Goal: Task Accomplishment & Management: Manage account settings

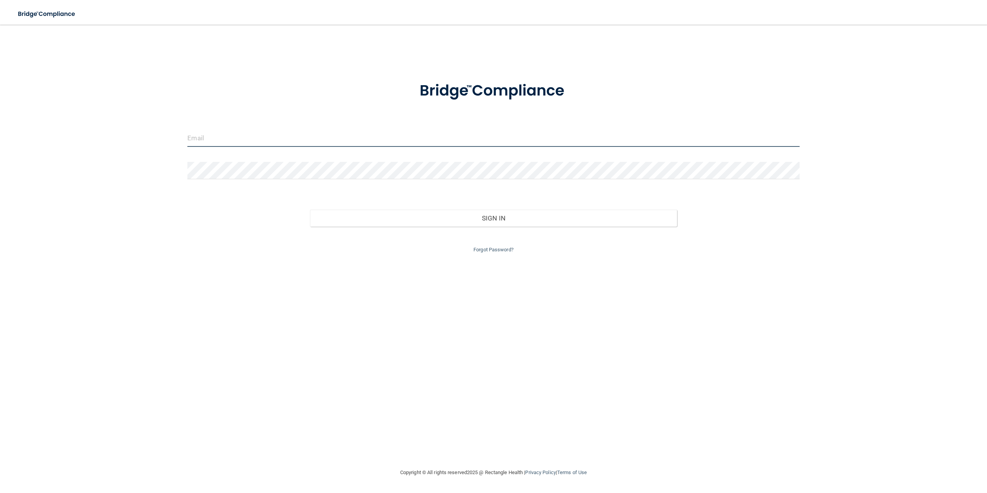
click at [354, 140] on input "email" at bounding box center [493, 138] width 612 height 17
click at [0, 493] on com-1password-button at bounding box center [0, 493] width 0 height 0
click at [548, 138] on input "email" at bounding box center [493, 138] width 612 height 17
type input "mfe"
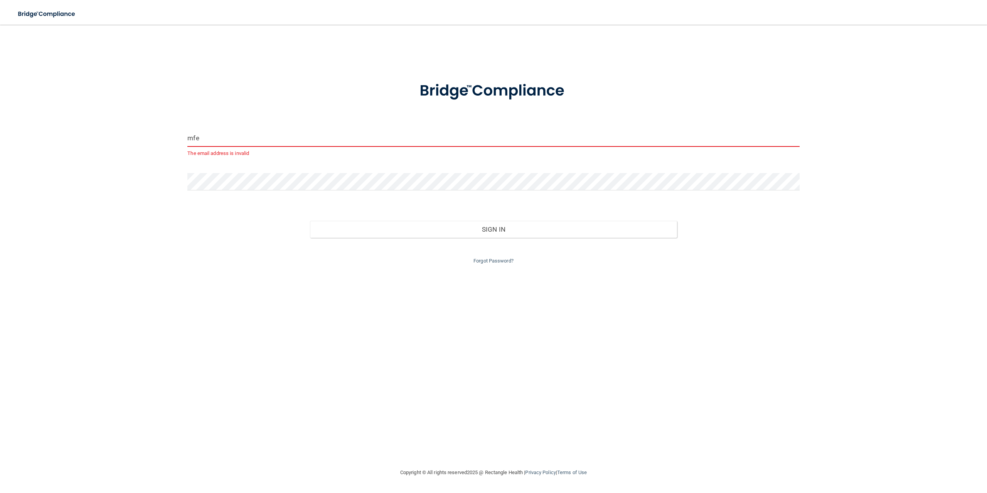
drag, startPoint x: 671, startPoint y: 292, endPoint x: 661, endPoint y: 290, distance: 10.4
click at [669, 293] on div "mfe The email address is invalid Invalid email/password. You don't have permiss…" at bounding box center [493, 246] width 956 height 428
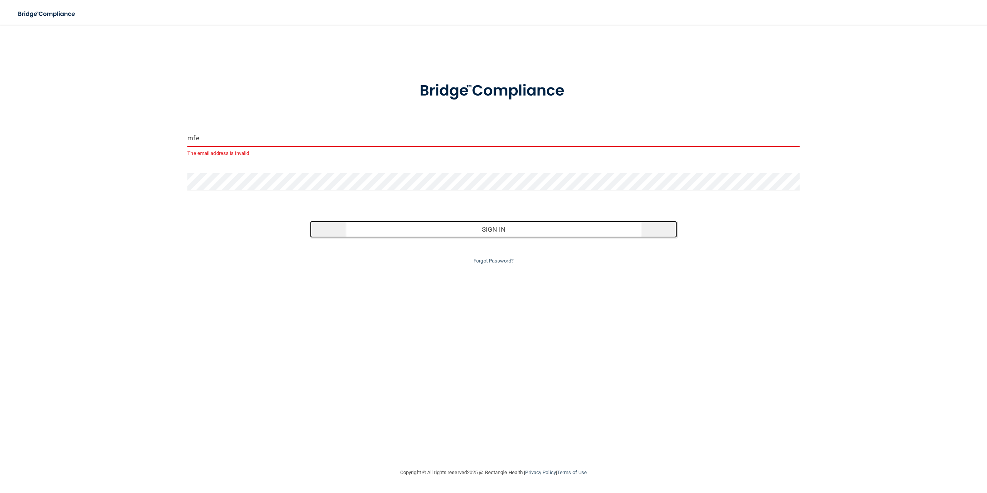
click at [590, 231] on button "Sign In" at bounding box center [493, 229] width 367 height 17
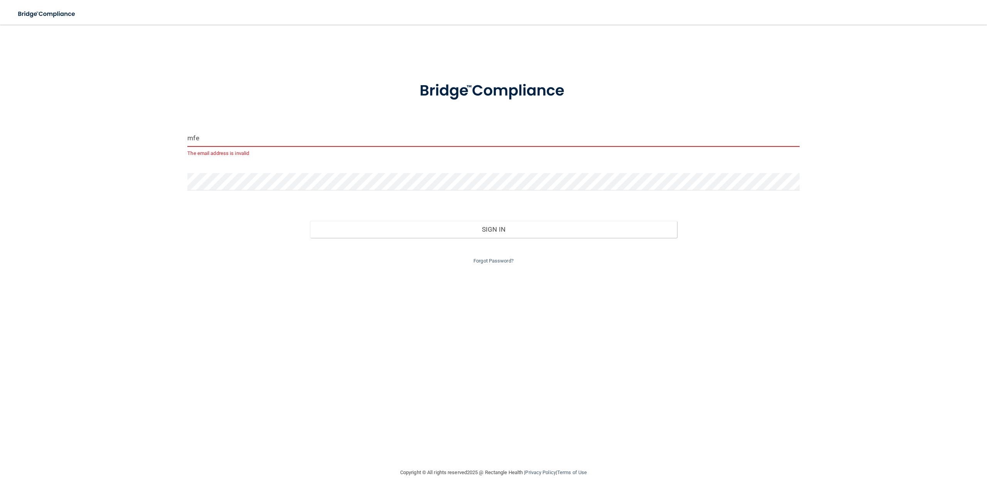
click at [500, 238] on div "Forgot Password?" at bounding box center [494, 252] width 624 height 28
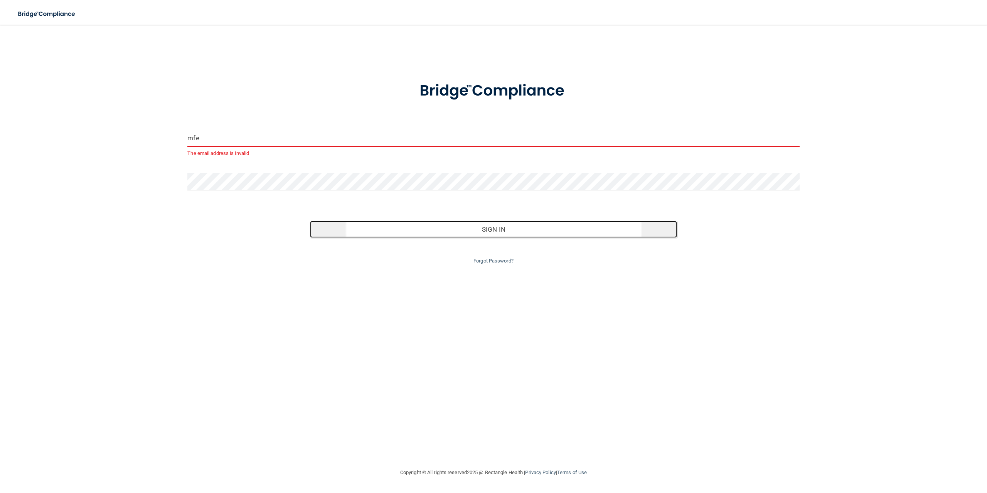
click at [499, 228] on button "Sign In" at bounding box center [493, 229] width 367 height 17
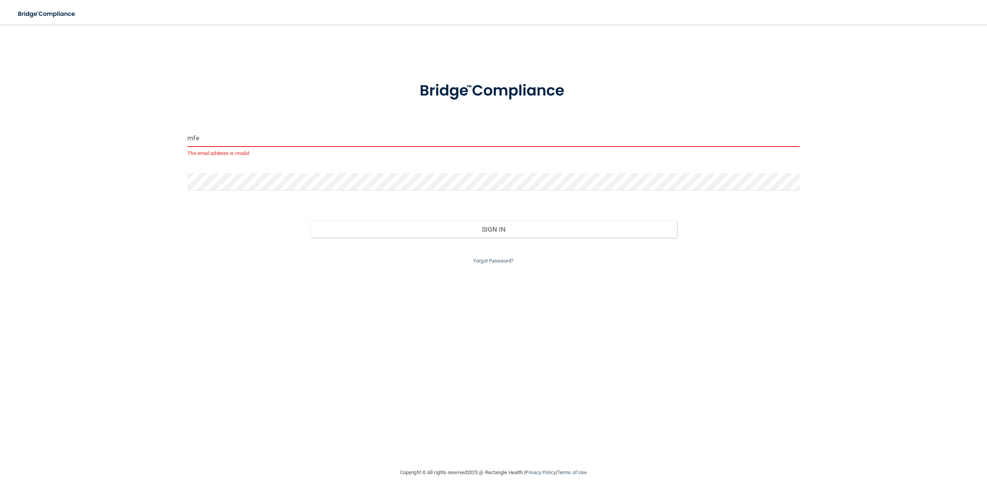
click at [281, 177] on div at bounding box center [494, 184] width 624 height 23
drag, startPoint x: 283, startPoint y: 191, endPoint x: 143, endPoint y: 194, distance: 140.8
click at [143, 194] on div "mfe The email address is invalid Invalid email/password. You don't have permiss…" at bounding box center [493, 246] width 956 height 428
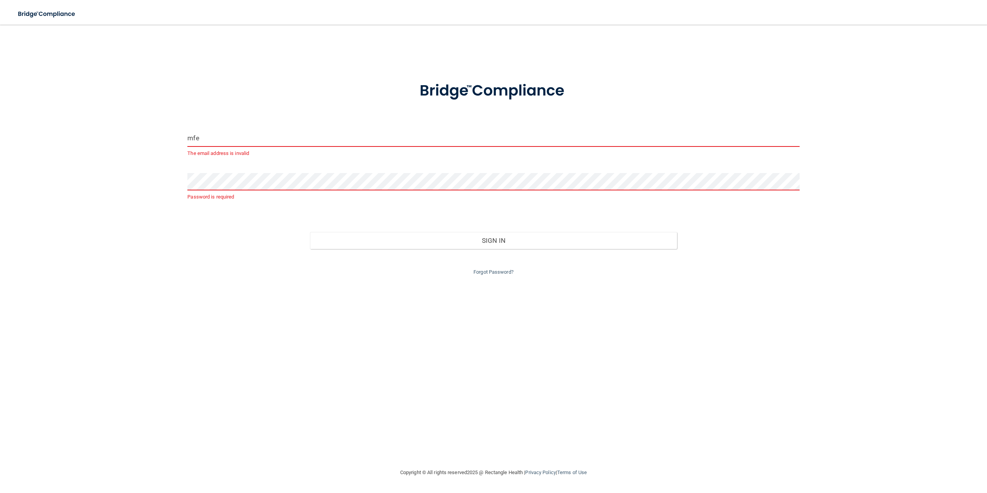
drag, startPoint x: 315, startPoint y: 136, endPoint x: 20, endPoint y: 174, distance: 297.1
click at [20, 174] on div "mfe The email address is invalid Password is required Invalid email/password. Y…" at bounding box center [493, 246] width 956 height 428
drag, startPoint x: 889, startPoint y: 113, endPoint x: 915, endPoint y: 113, distance: 25.8
click at [892, 113] on div "Email is required Password is required Invalid email/password. You don't have p…" at bounding box center [493, 246] width 956 height 428
drag, startPoint x: 418, startPoint y: 134, endPoint x: 428, endPoint y: 128, distance: 12.0
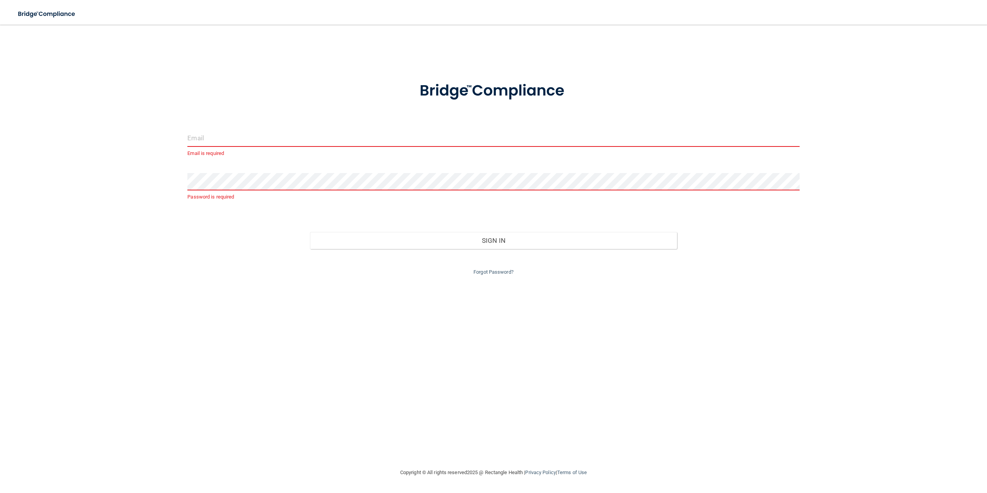
click at [420, 132] on input "email" at bounding box center [493, 138] width 612 height 17
drag, startPoint x: 8, startPoint y: 28, endPoint x: 2, endPoint y: 29, distance: 5.4
click at [7, 28] on main "Email is required Password is required Invalid email/password. You don't have p…" at bounding box center [493, 259] width 987 height 469
click at [272, 130] on input "email" at bounding box center [493, 138] width 612 height 17
click at [390, 169] on form "mfe The email address is invalid Password is required Invalid email/password. Y…" at bounding box center [493, 174] width 612 height 206
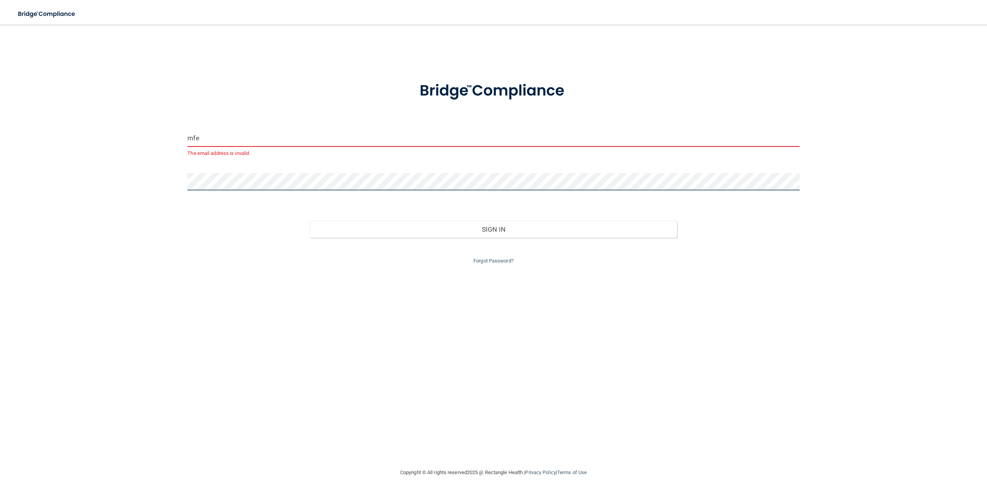
click at [310, 221] on button "Sign In" at bounding box center [493, 229] width 367 height 17
click at [904, 172] on div "mfe The email address is invalid Invalid email/password. You don't have permiss…" at bounding box center [493, 246] width 956 height 428
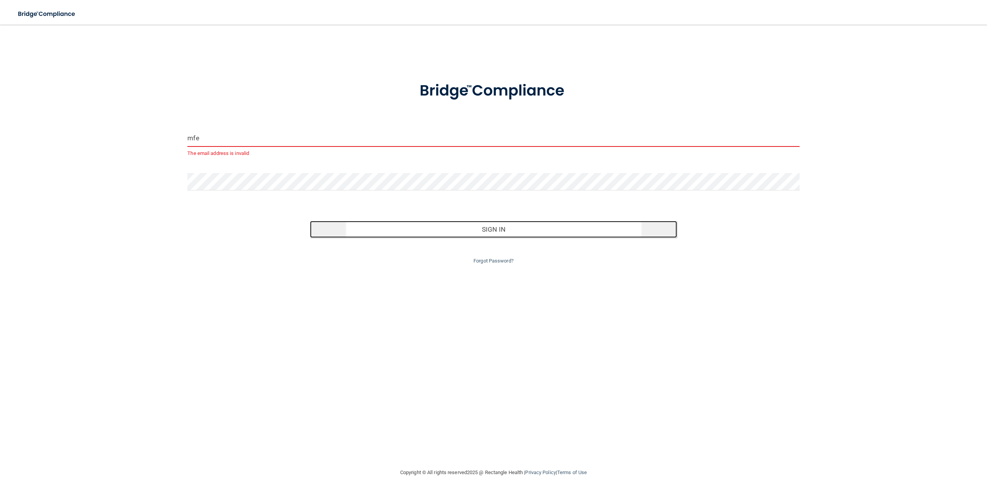
click at [461, 234] on button "Sign In" at bounding box center [493, 229] width 367 height 17
click at [461, 233] on button "Sign In" at bounding box center [493, 229] width 367 height 17
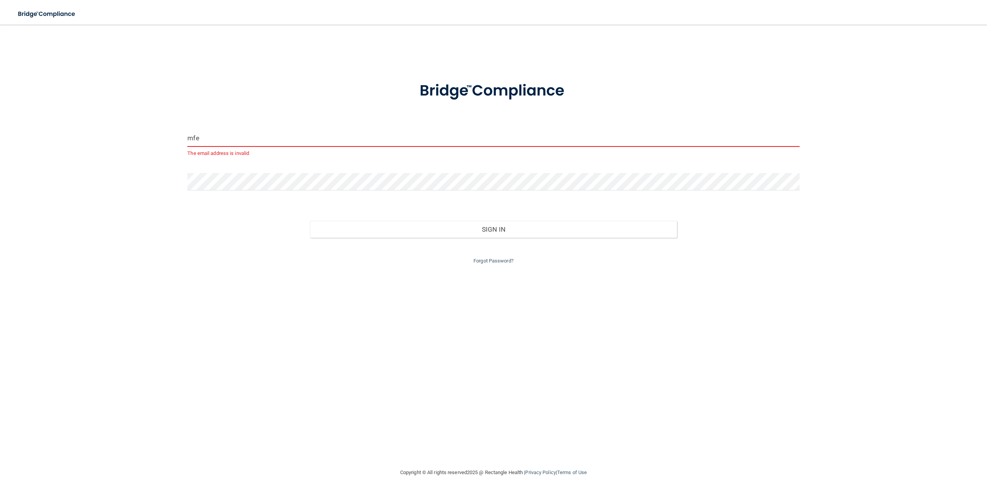
drag, startPoint x: 244, startPoint y: 140, endPoint x: 160, endPoint y: 145, distance: 83.9
click at [160, 145] on div "mfe The email address is invalid Invalid email/password. You don't have permiss…" at bounding box center [493, 246] width 956 height 428
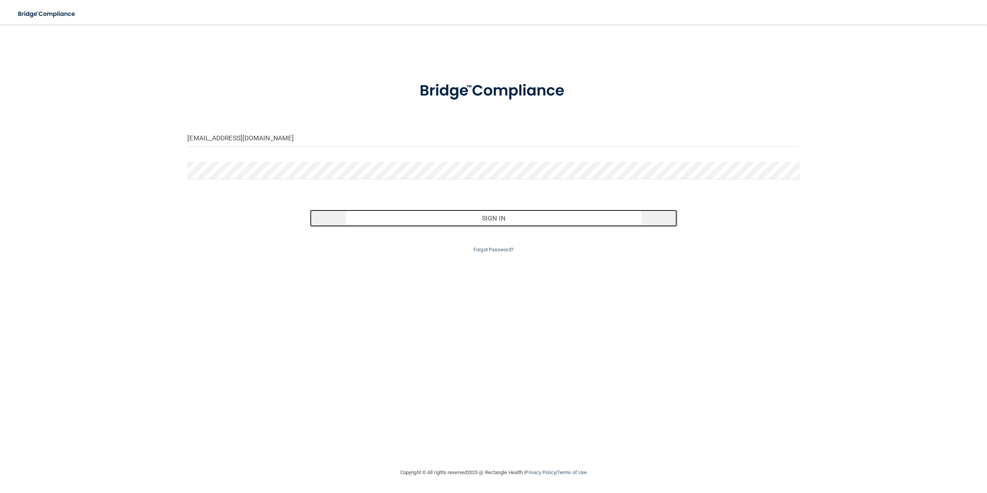
click at [420, 214] on button "Sign In" at bounding box center [493, 218] width 367 height 17
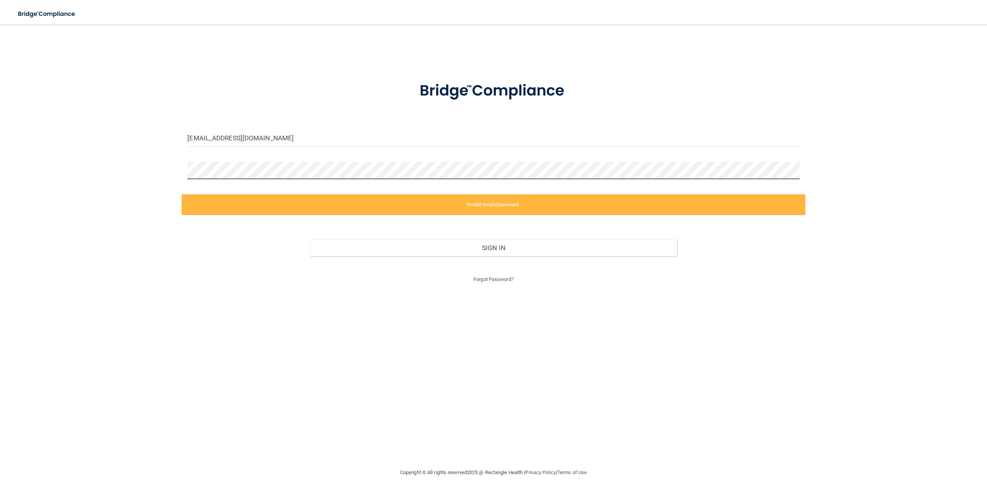
click at [44, 165] on div "[EMAIL_ADDRESS][DOMAIN_NAME] Invalid email/password. You don't have permission …" at bounding box center [493, 246] width 956 height 428
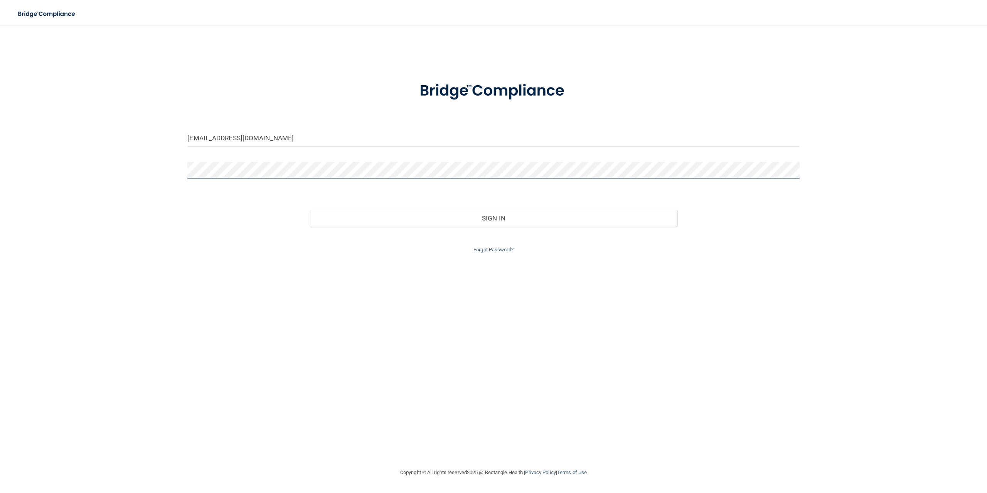
click at [310, 210] on button "Sign In" at bounding box center [493, 218] width 367 height 17
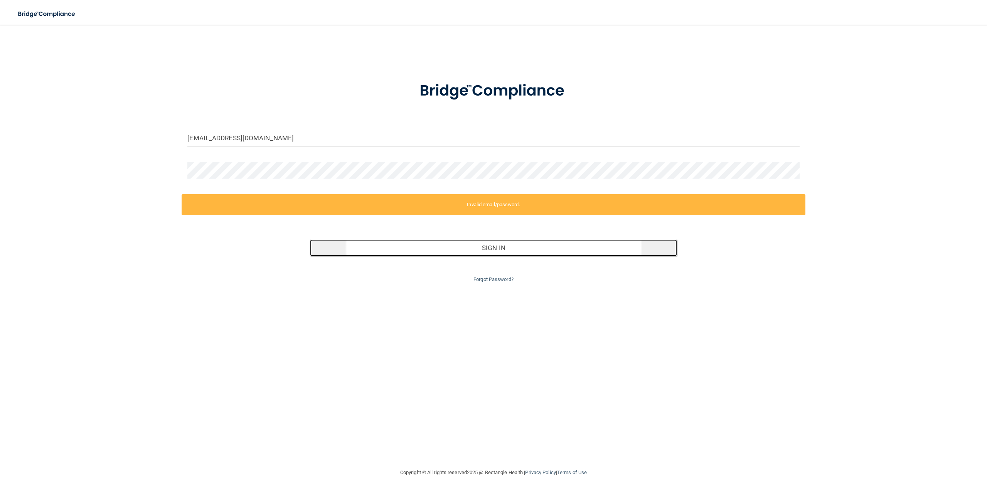
drag, startPoint x: 507, startPoint y: 242, endPoint x: 507, endPoint y: 247, distance: 4.6
click at [507, 247] on button "Sign In" at bounding box center [493, 247] width 367 height 17
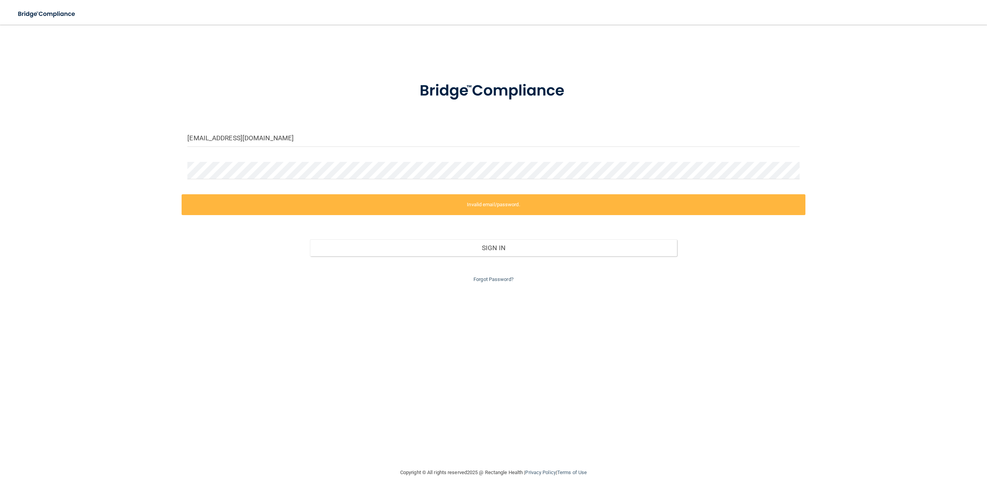
click at [436, 309] on div "[EMAIL_ADDRESS][DOMAIN_NAME] Invalid email/password. You don't have permission …" at bounding box center [493, 246] width 956 height 428
click at [367, 136] on input "[EMAIL_ADDRESS][DOMAIN_NAME]" at bounding box center [493, 138] width 612 height 17
drag, startPoint x: 362, startPoint y: 135, endPoint x: 112, endPoint y: 165, distance: 251.3
click at [113, 165] on div "[EMAIL_ADDRESS][DOMAIN_NAME] Invalid email/password. You don't have permission …" at bounding box center [493, 246] width 956 height 428
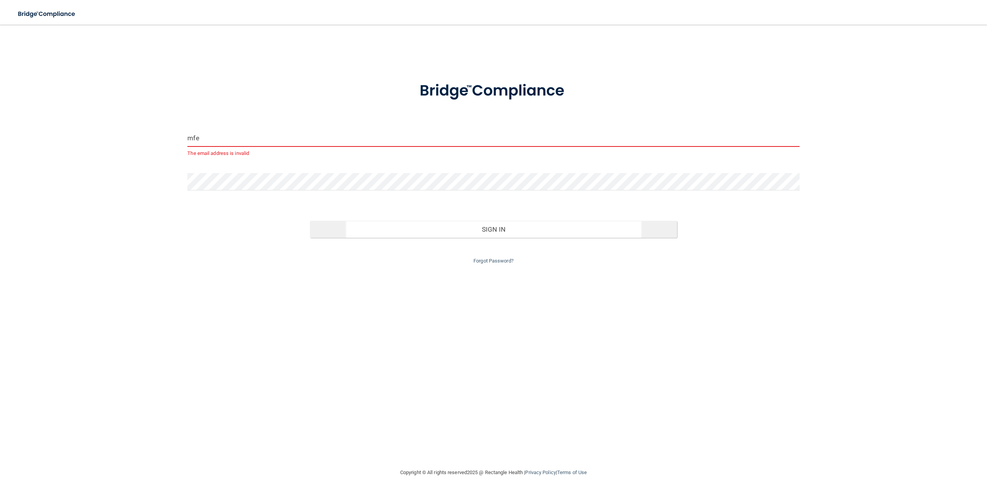
type input "mfe"
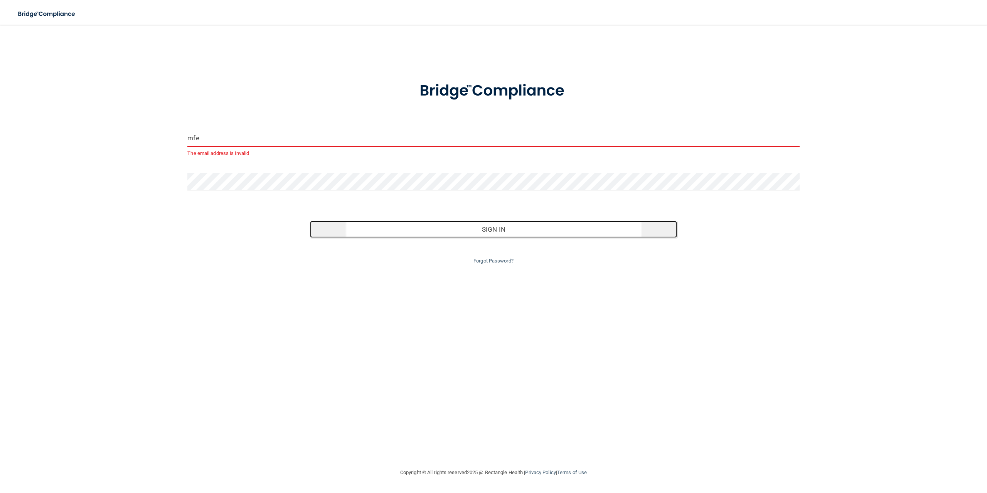
click at [404, 231] on button "Sign In" at bounding box center [493, 229] width 367 height 17
click at [403, 233] on button "Sign In" at bounding box center [493, 229] width 367 height 17
click at [401, 233] on button "Sign In" at bounding box center [493, 229] width 367 height 17
click at [400, 231] on button "Sign In" at bounding box center [493, 229] width 367 height 17
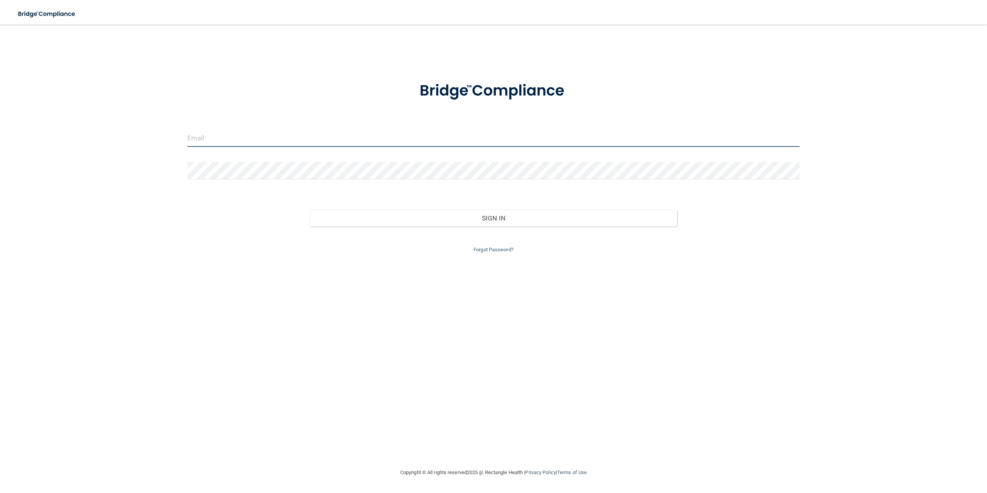
click at [378, 143] on input "email" at bounding box center [493, 138] width 612 height 17
type input "m"
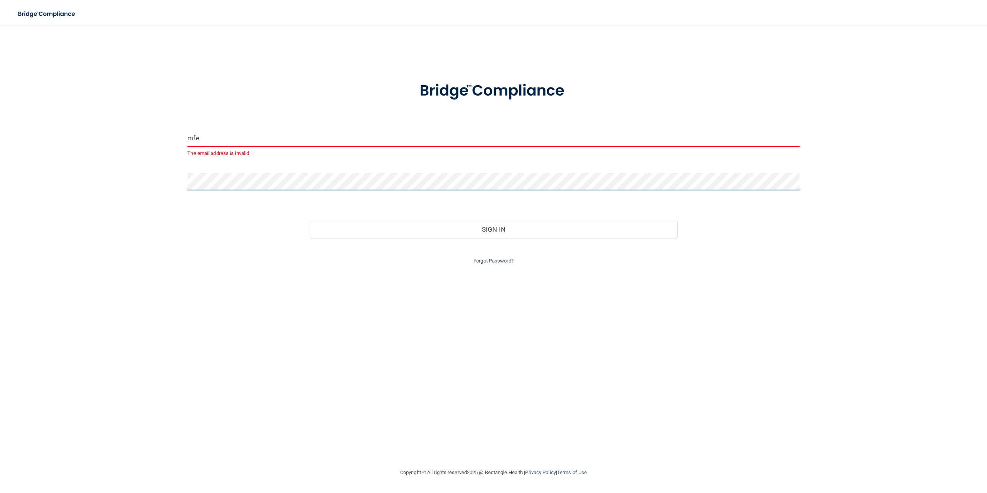
click at [310, 221] on button "Sign In" at bounding box center [493, 229] width 367 height 17
drag, startPoint x: 528, startPoint y: 381, endPoint x: 516, endPoint y: 360, distance: 24.7
click at [526, 381] on div "mfe The email address is invalid Invalid email/password. You don't have permiss…" at bounding box center [493, 246] width 956 height 428
click at [417, 216] on div "Sign In" at bounding box center [494, 222] width 624 height 32
click at [418, 216] on div "Sign In" at bounding box center [494, 222] width 624 height 32
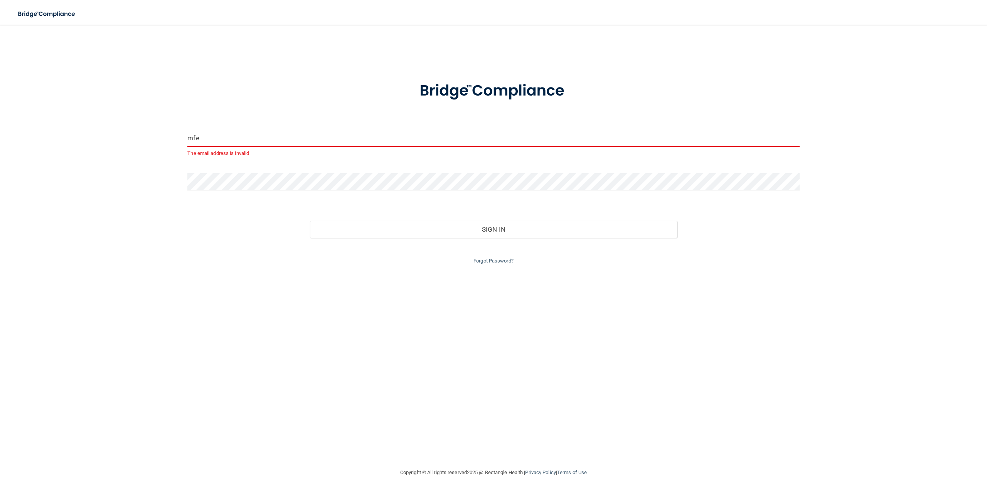
click at [418, 218] on div "Sign In" at bounding box center [494, 222] width 624 height 32
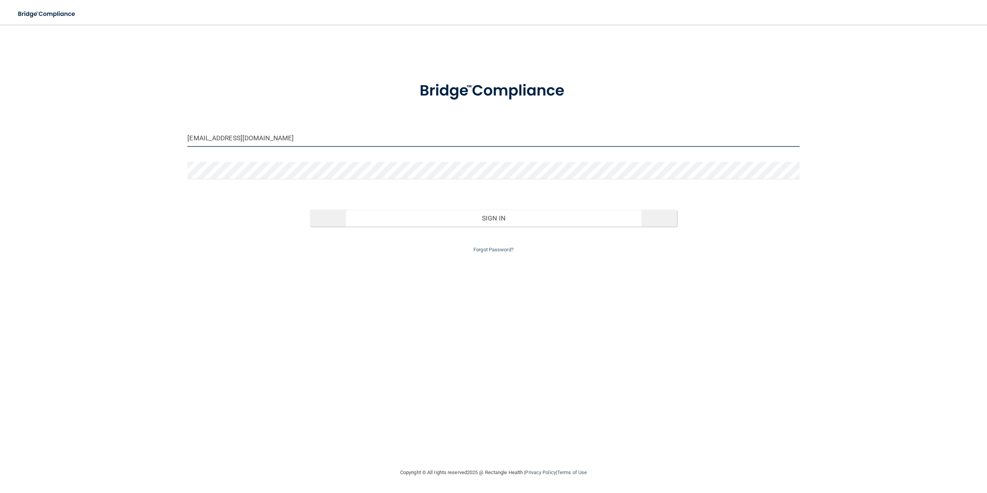
type input "[EMAIL_ADDRESS][DOMAIN_NAME]"
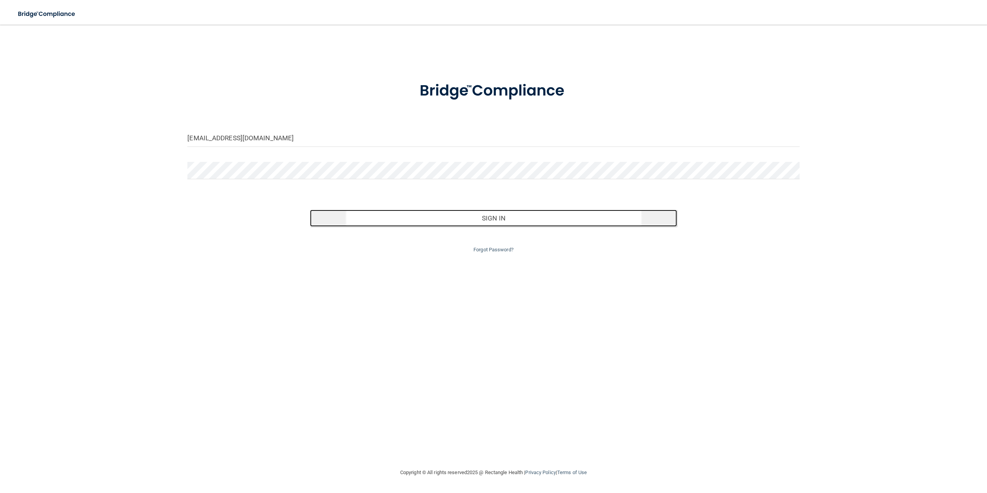
click at [434, 212] on button "Sign In" at bounding box center [493, 218] width 367 height 17
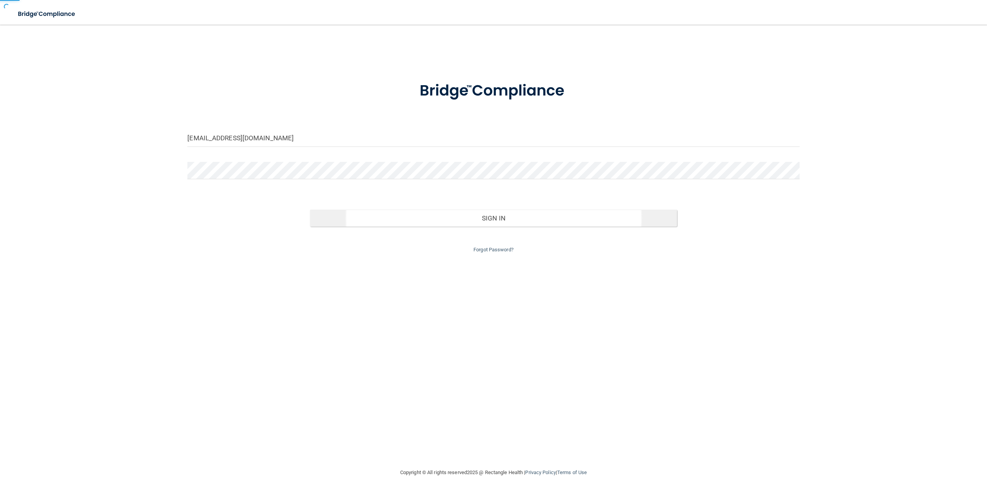
click at [0, 0] on label "Invalid email/password." at bounding box center [0, 0] width 0 height 0
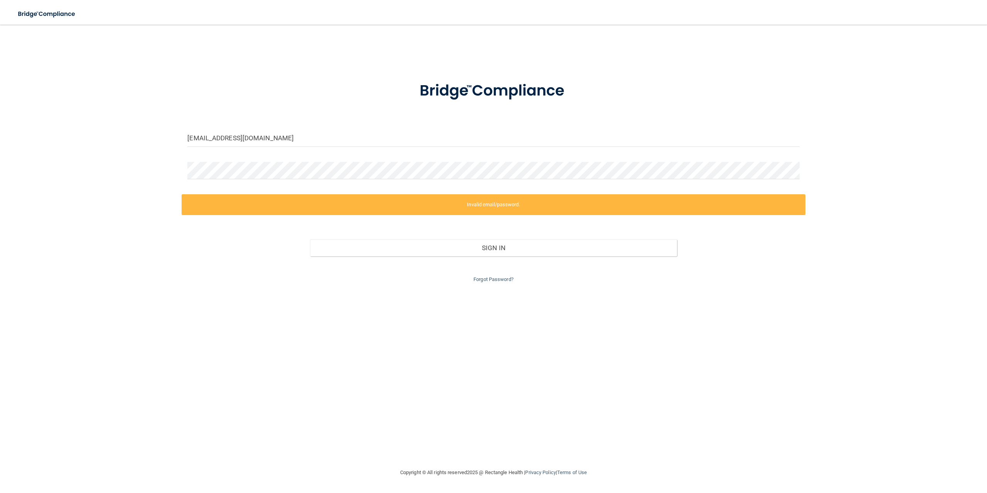
click at [461, 206] on label "Invalid email/password." at bounding box center [494, 204] width 624 height 21
drag, startPoint x: 206, startPoint y: 62, endPoint x: 228, endPoint y: 61, distance: 21.7
click at [207, 63] on div "[EMAIL_ADDRESS][DOMAIN_NAME] Invalid email/password. You don't have permission …" at bounding box center [493, 246] width 956 height 428
